Goal: Task Accomplishment & Management: Manage account settings

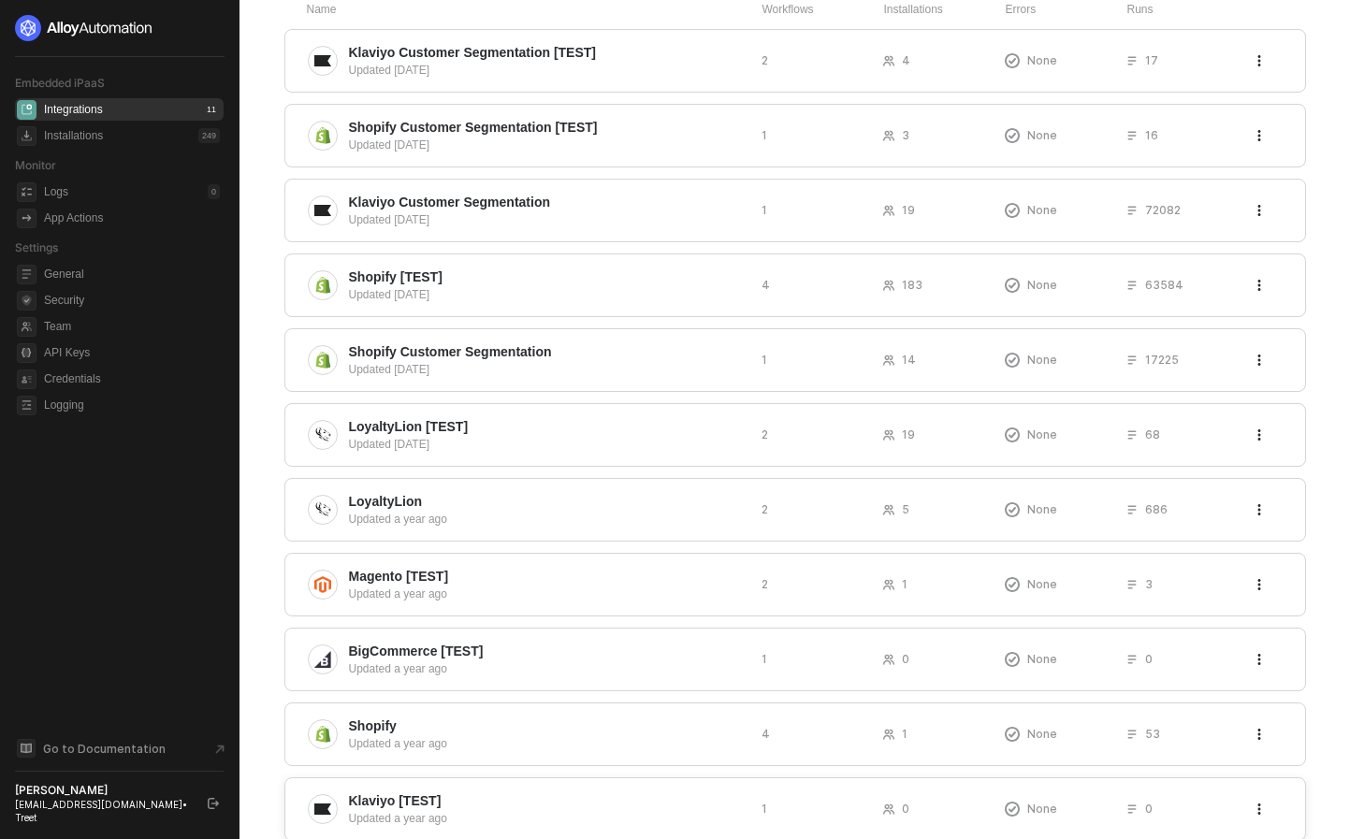
scroll to position [185, 0]
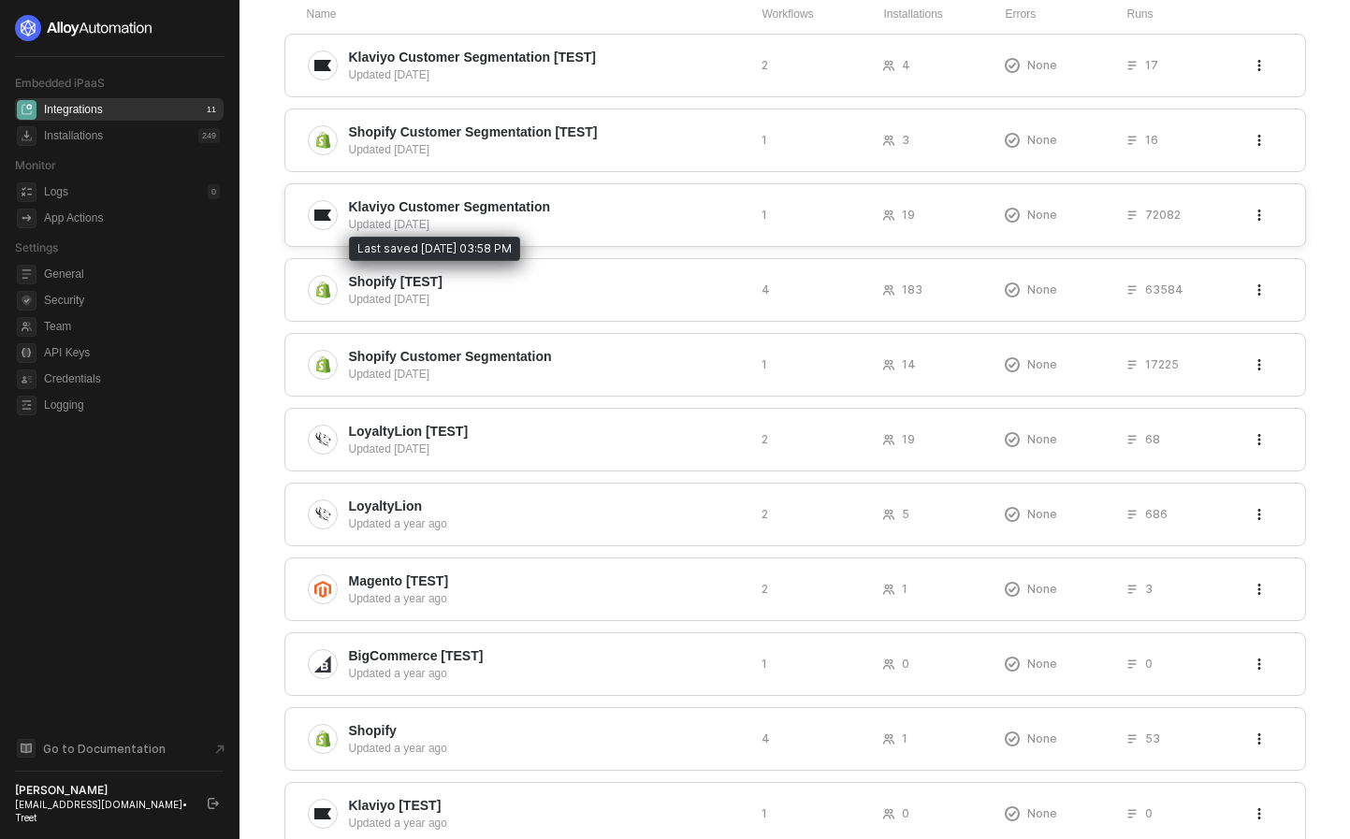
click at [460, 223] on div "Updated [DATE]" at bounding box center [547, 224] width 397 height 17
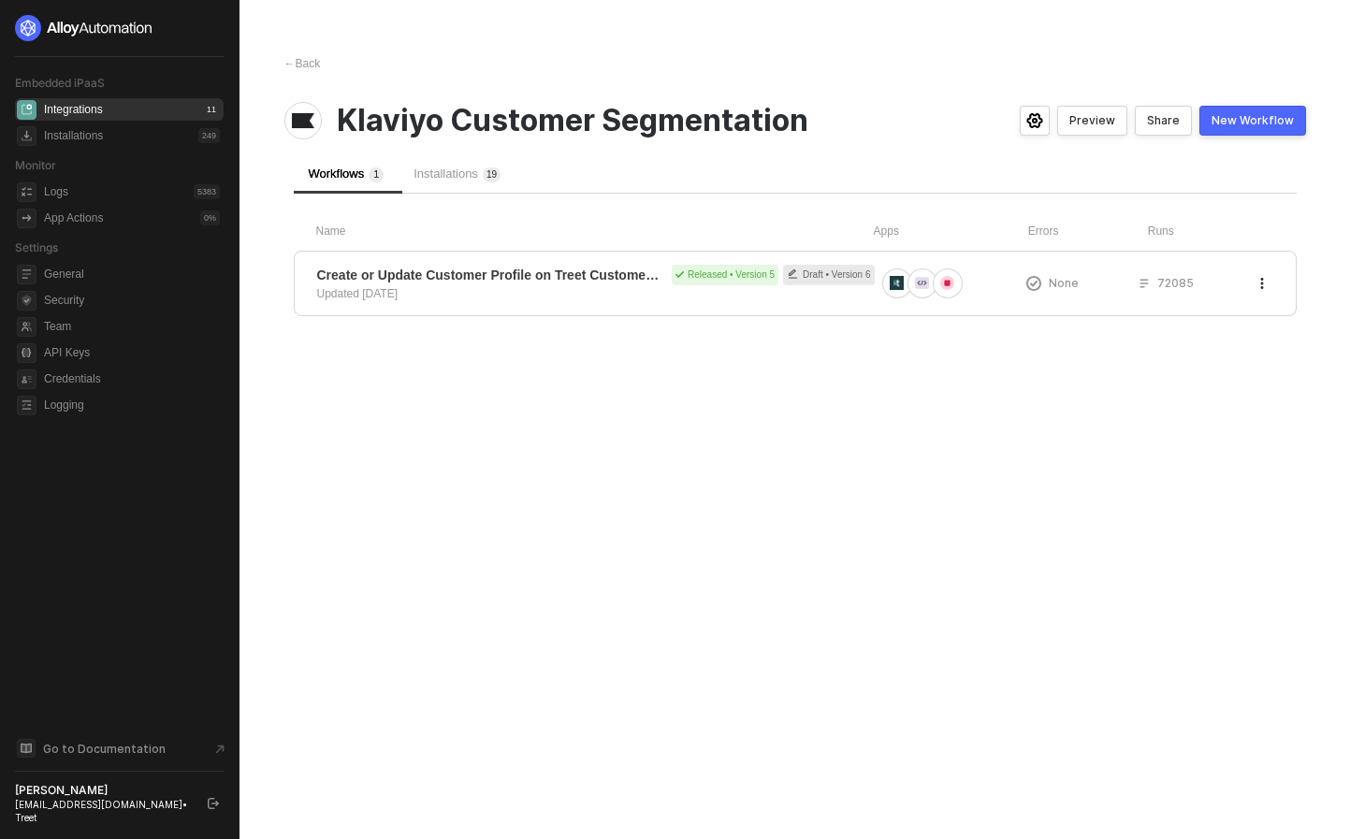
click at [445, 191] on div "Installations 1 9" at bounding box center [456, 173] width 117 height 39
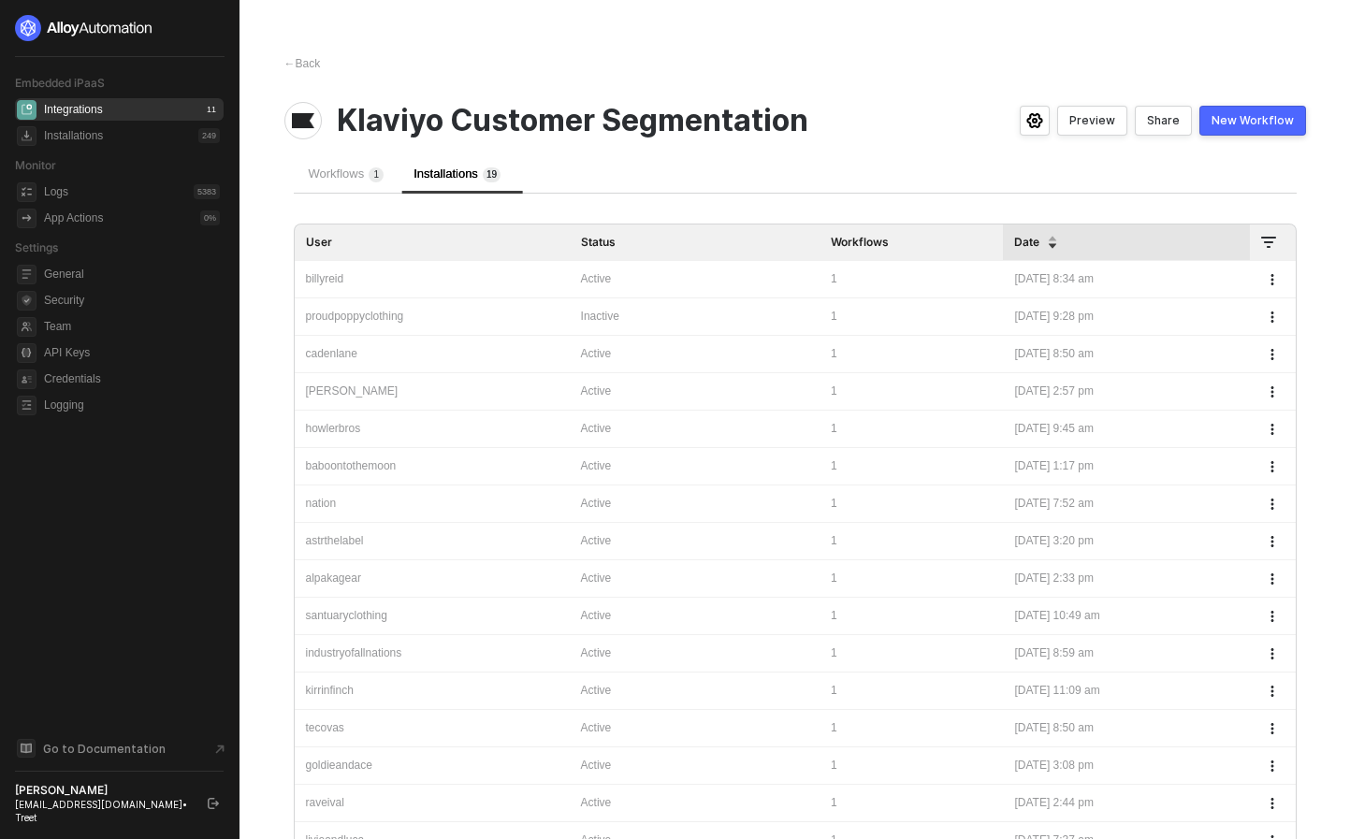
click at [1278, 316] on button "button" at bounding box center [1272, 317] width 22 height 22
click at [1197, 355] on div "Delete" at bounding box center [1206, 355] width 116 height 18
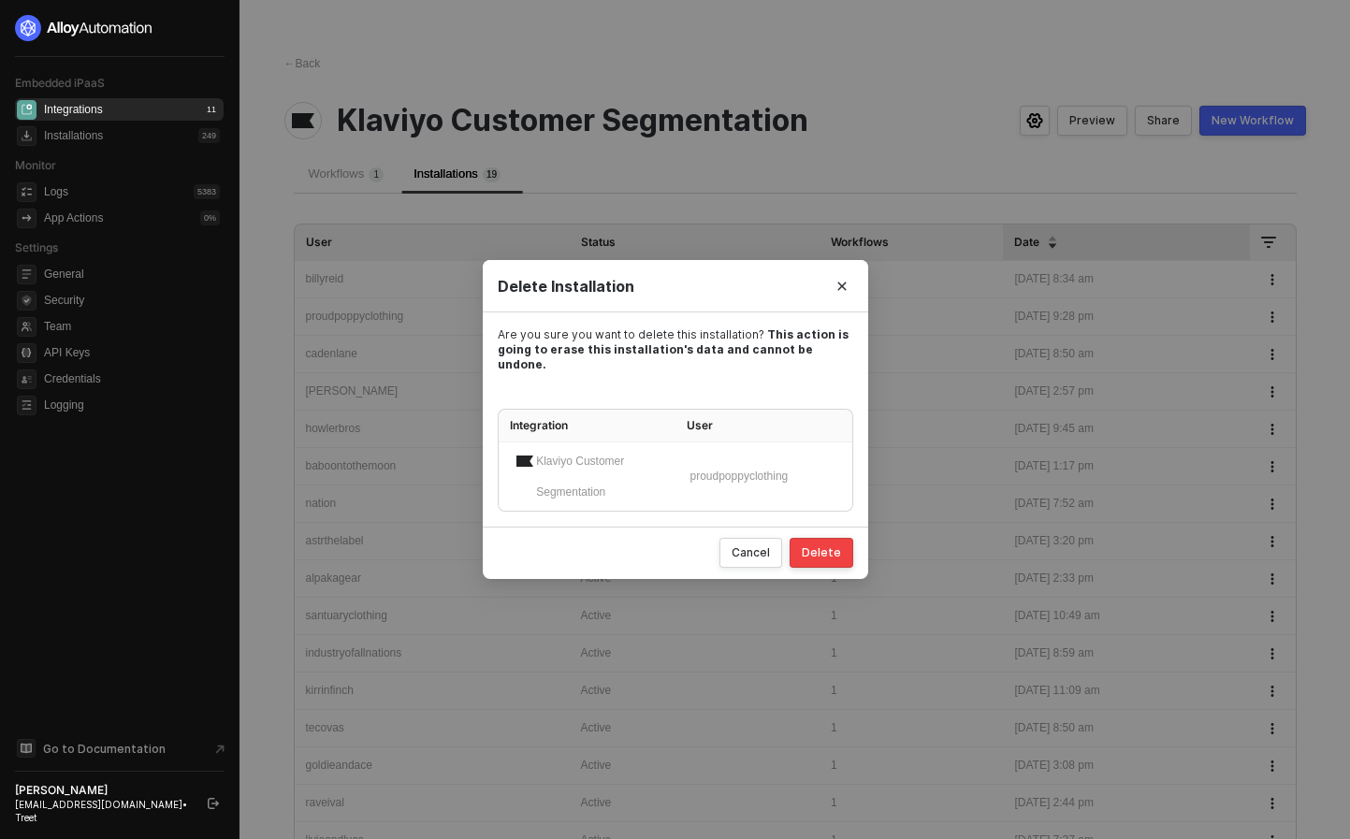
click at [845, 548] on button "Delete" at bounding box center [821, 553] width 64 height 30
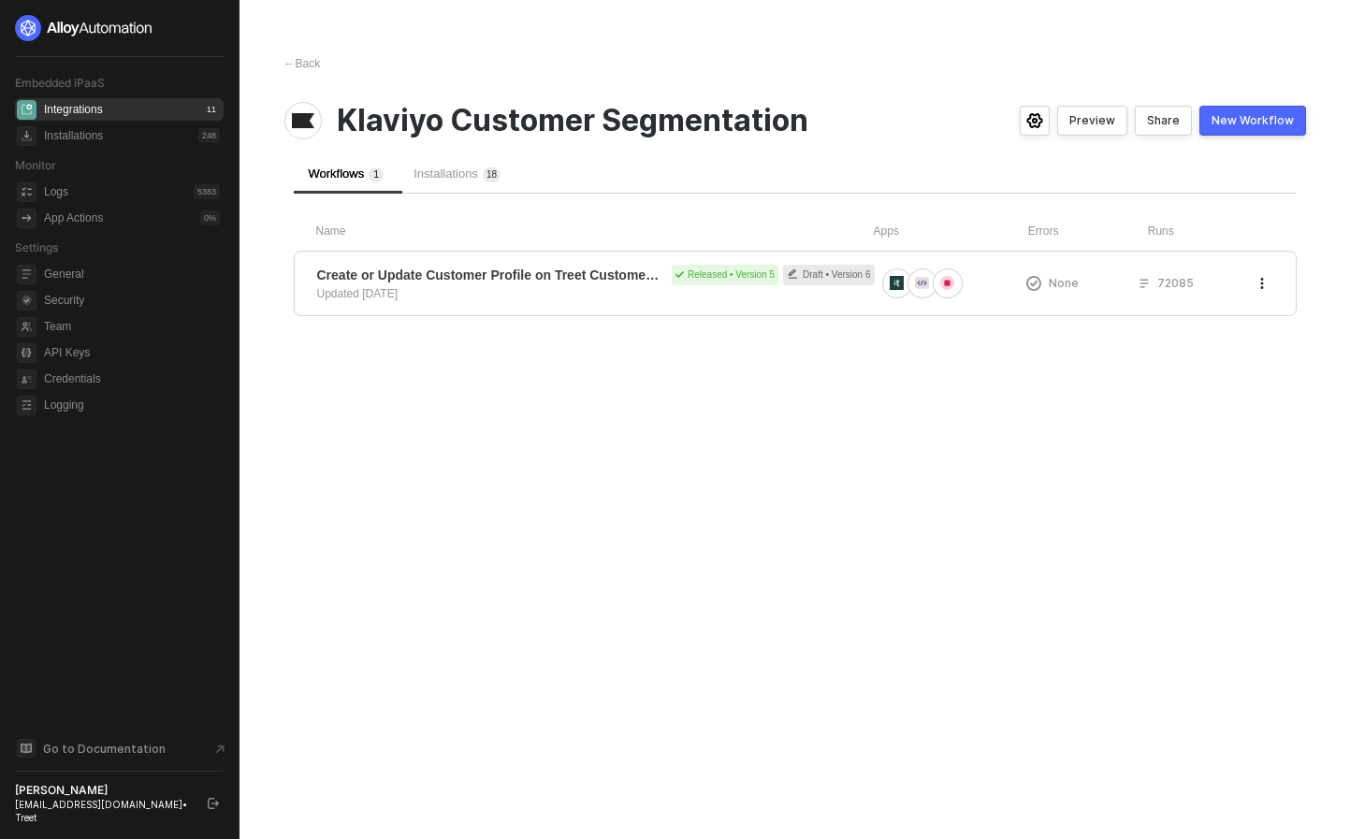
click at [468, 175] on span "Installations 1 8" at bounding box center [456, 173] width 87 height 14
